Goal: Find specific page/section: Find specific page/section

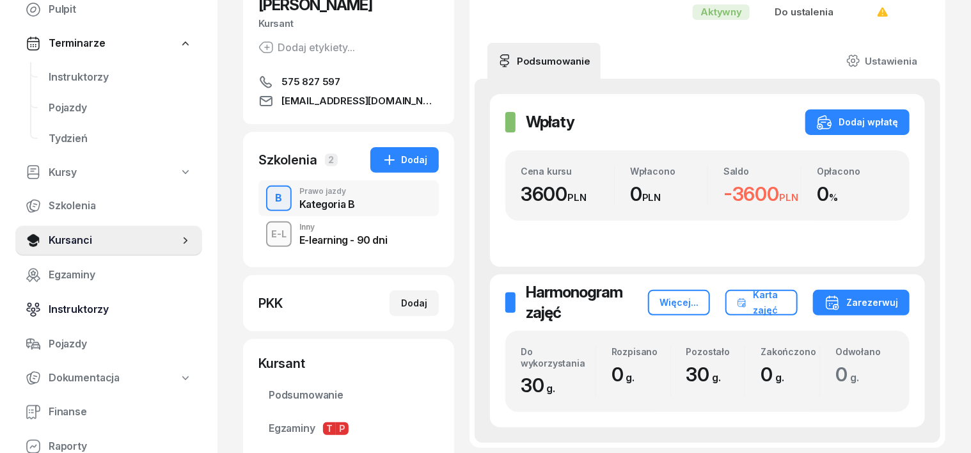
scroll to position [160, 0]
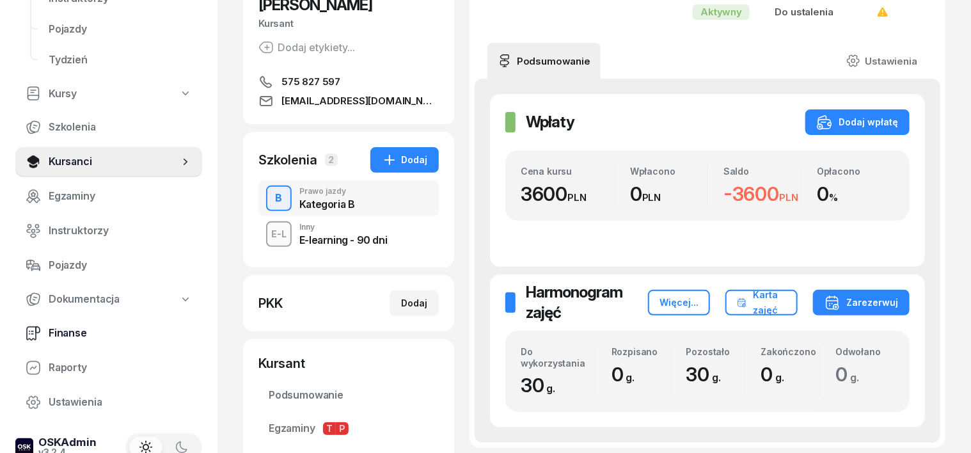
click at [82, 334] on span "Finanse" at bounding box center [120, 333] width 143 height 17
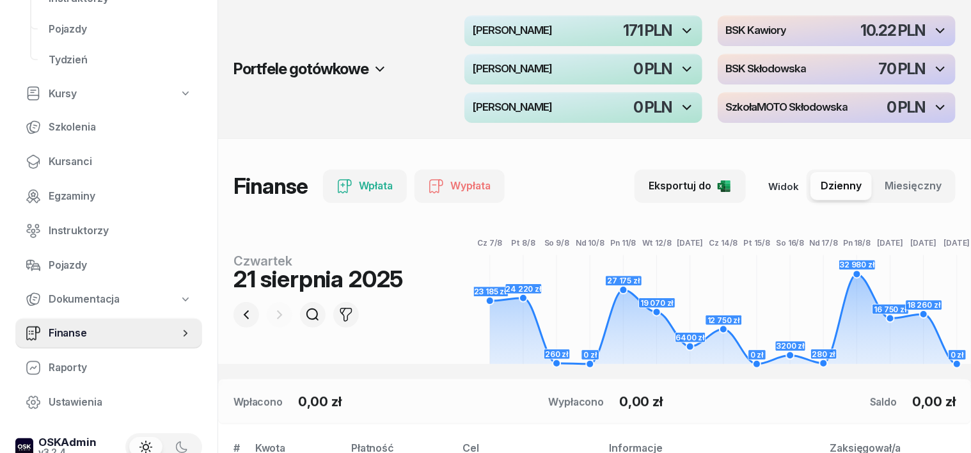
click at [267, 315] on div at bounding box center [280, 315] width 26 height 26
click at [239, 309] on icon "button" at bounding box center [246, 314] width 15 height 15
click at [239, 310] on icon "button" at bounding box center [246, 314] width 15 height 15
click at [239, 312] on icon "button" at bounding box center [246, 314] width 15 height 15
click at [239, 313] on icon "button" at bounding box center [246, 314] width 15 height 15
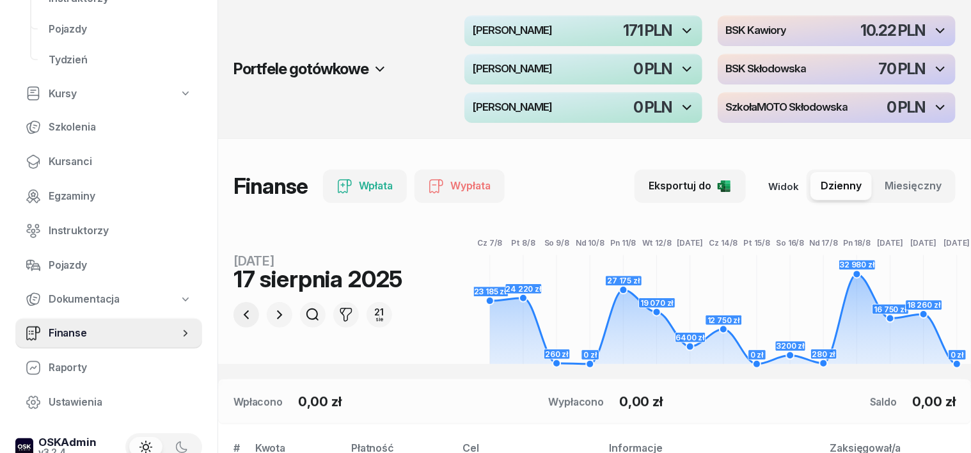
click at [239, 315] on icon "button" at bounding box center [246, 314] width 15 height 15
click at [239, 318] on icon "button" at bounding box center [246, 314] width 15 height 15
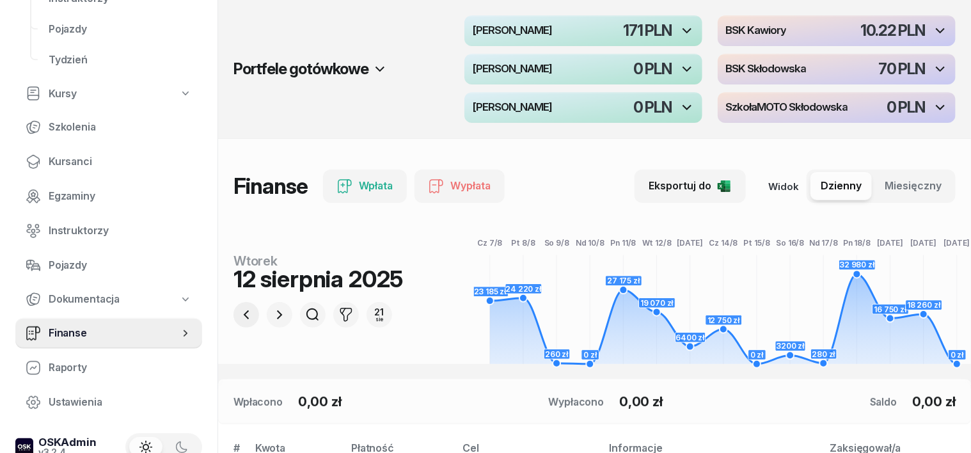
click at [233, 324] on button "button" at bounding box center [246, 315] width 26 height 26
click at [233, 323] on button "button" at bounding box center [246, 315] width 26 height 26
click at [233, 324] on button "button" at bounding box center [246, 315] width 26 height 26
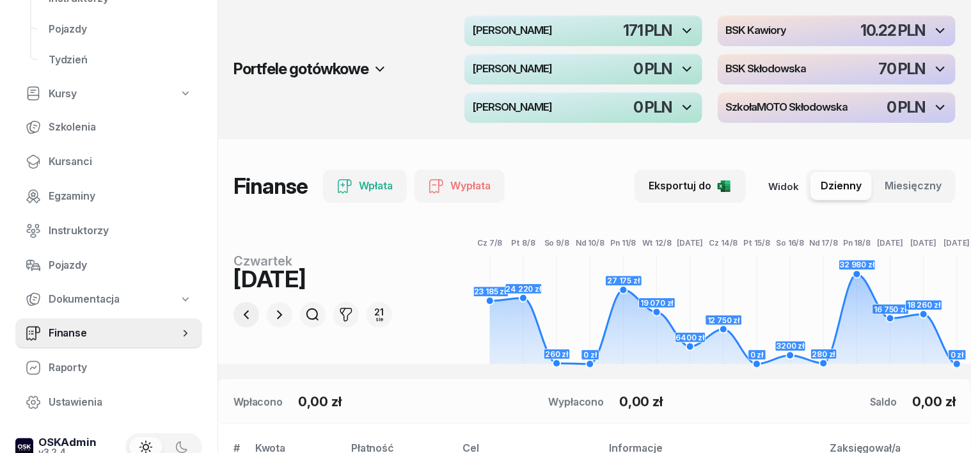
click at [233, 325] on button "button" at bounding box center [246, 315] width 26 height 26
click at [233, 325] on div at bounding box center [246, 315] width 26 height 26
click at [233, 327] on div at bounding box center [246, 315] width 26 height 26
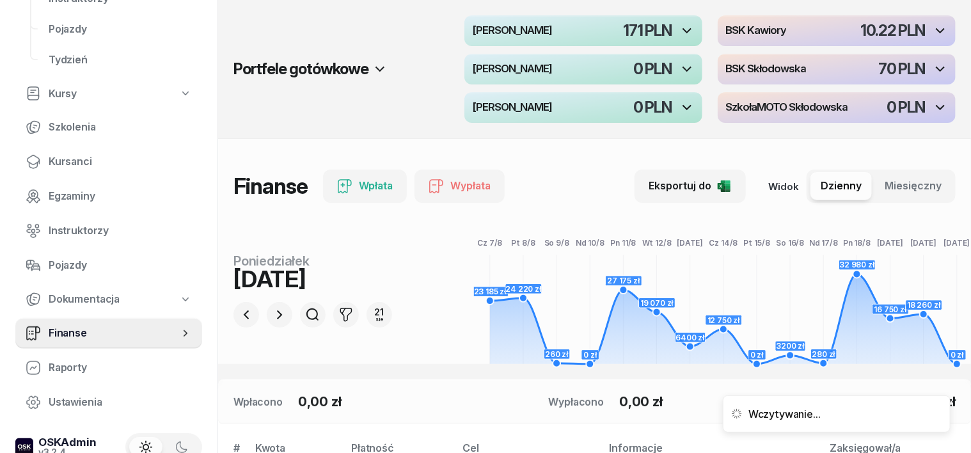
click at [233, 326] on div at bounding box center [246, 315] width 26 height 26
click at [233, 327] on div "23 185 zł 24 220 zł 260 zł 0 zł 27 175 zł 19 070 zł 6400 zł 12 750 zł 0 zł 3200…" at bounding box center [594, 291] width 722 height 146
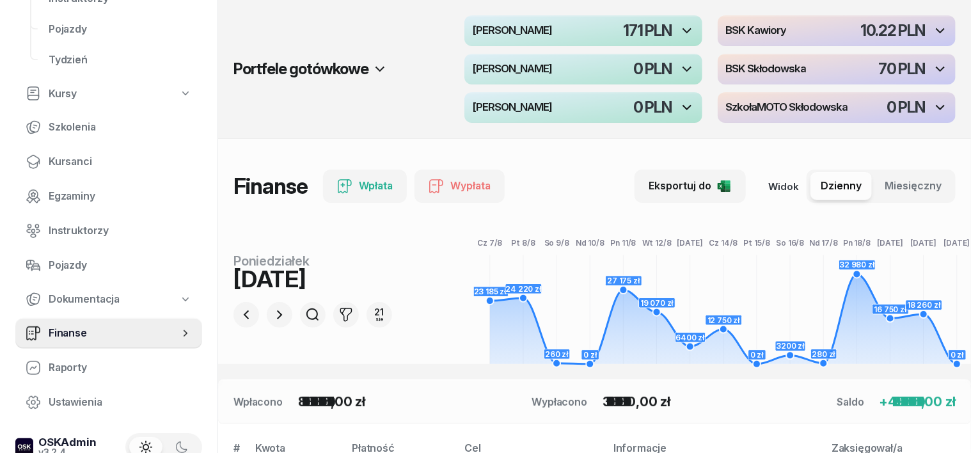
drag, startPoint x: 224, startPoint y: 327, endPoint x: 262, endPoint y: 338, distance: 39.3
click at [247, 334] on div "23 185 zł 24 220 zł 260 zł 0 zł 27 175 zł 19 070 zł 6400 zł 12 750 zł 0 zł 3200…" at bounding box center [594, 291] width 722 height 146
click at [239, 312] on icon "button" at bounding box center [246, 314] width 15 height 15
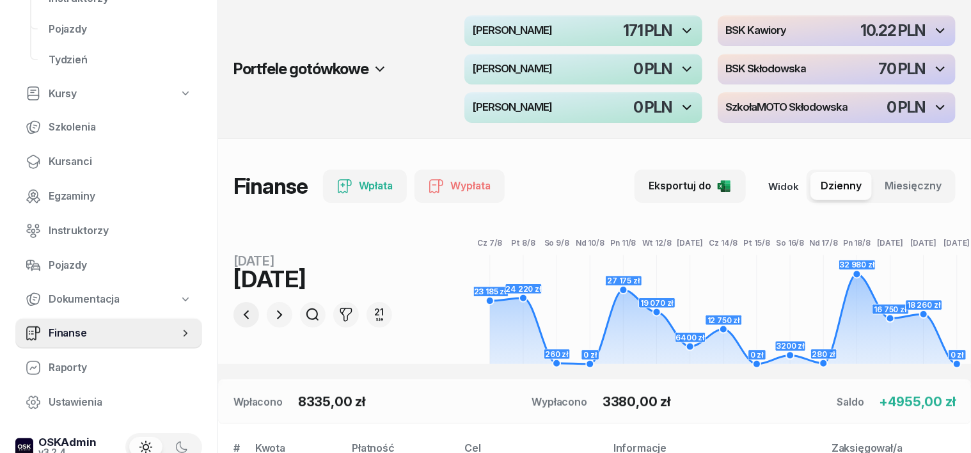
click at [239, 312] on icon "button" at bounding box center [246, 314] width 15 height 15
click at [239, 311] on icon "button" at bounding box center [246, 314] width 15 height 15
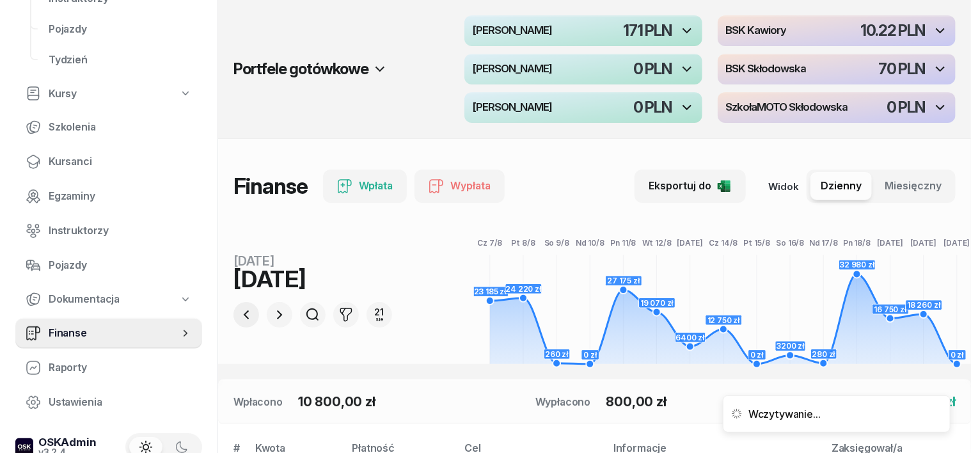
click at [239, 311] on icon "button" at bounding box center [246, 314] width 15 height 15
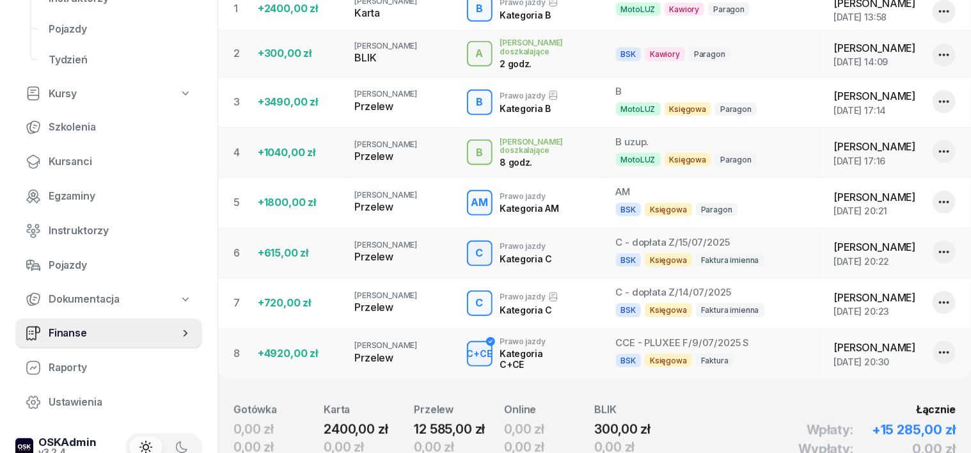
scroll to position [560, 0]
